Goal: Transaction & Acquisition: Purchase product/service

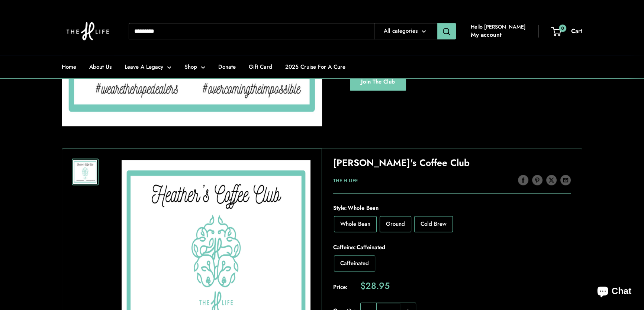
scroll to position [642, 0]
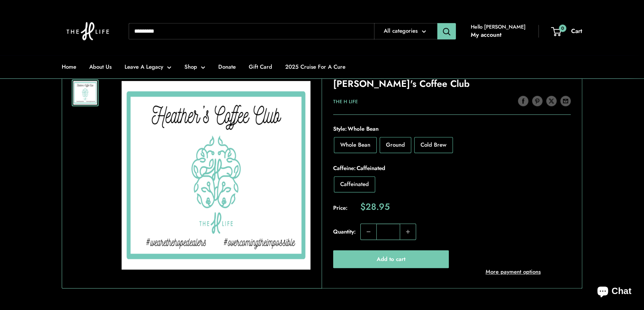
click at [364, 85] on link "[PERSON_NAME]'s Coffee Club" at bounding box center [401, 83] width 136 height 13
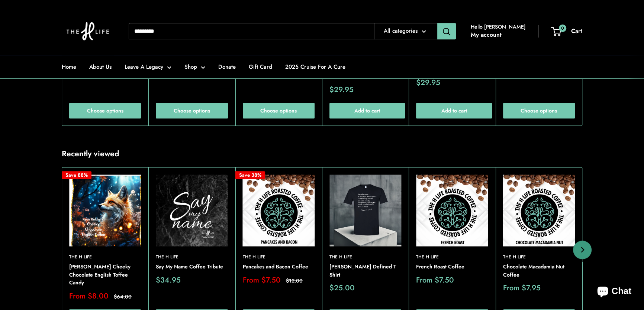
scroll to position [810, 0]
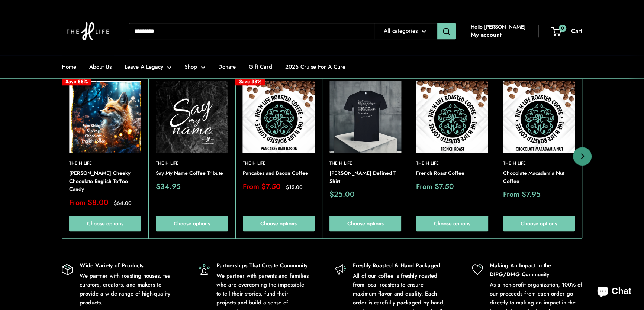
click at [192, 144] on img at bounding box center [192, 117] width 72 height 72
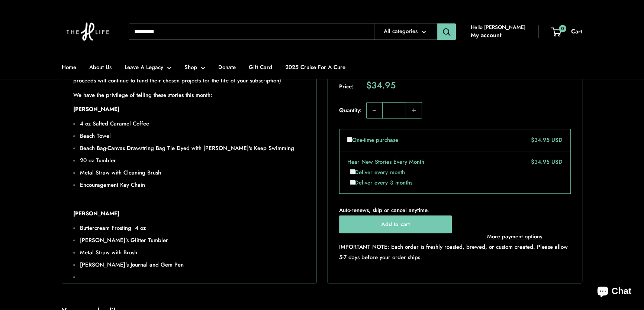
scroll to position [506, 0]
